Goal: Find specific page/section: Find specific page/section

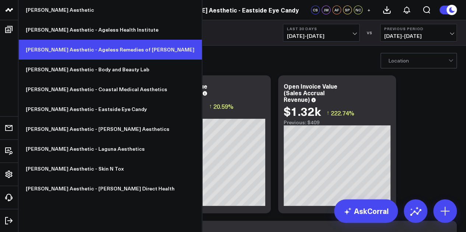
click at [80, 47] on link "[PERSON_NAME] Aesthetic - Ageless Remedies of [PERSON_NAME]" at bounding box center [109, 50] width 183 height 20
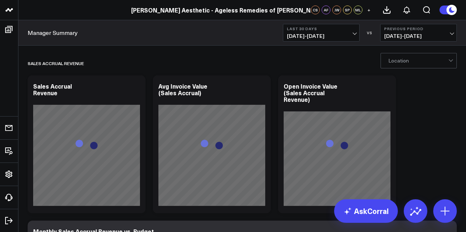
click at [355, 33] on span "07/26/25 - 08/24/25" at bounding box center [321, 36] width 68 height 6
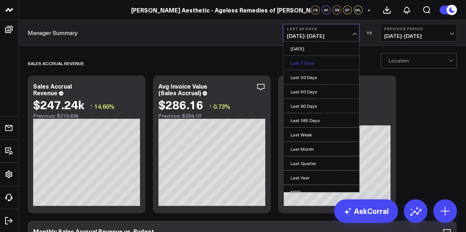
click at [321, 63] on link "Last 7 Days" at bounding box center [321, 63] width 76 height 14
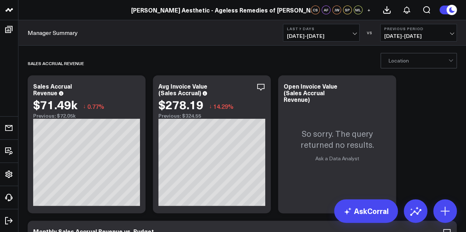
click at [401, 34] on span "08/11/25 - 08/17/25" at bounding box center [418, 36] width 68 height 6
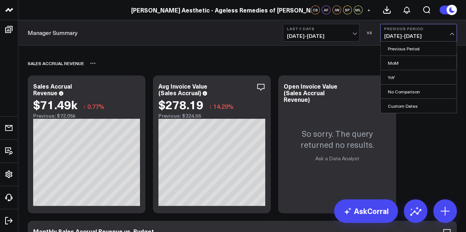
click at [324, 57] on div "Sales Accrual Revenue" at bounding box center [200, 63] width 344 height 17
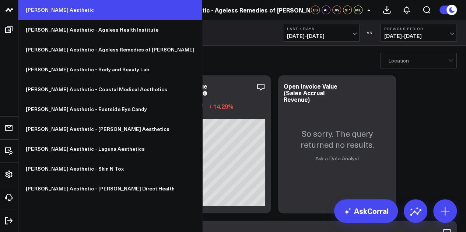
click at [60, 11] on link "[PERSON_NAME] Aesthetic" at bounding box center [109, 10] width 183 height 20
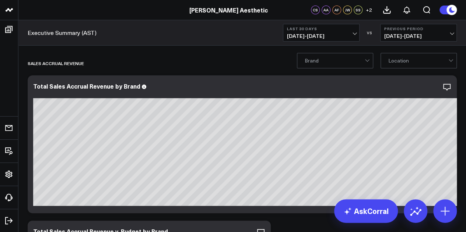
click at [345, 34] on span "07/26/25 - 08/24/25" at bounding box center [321, 36] width 68 height 6
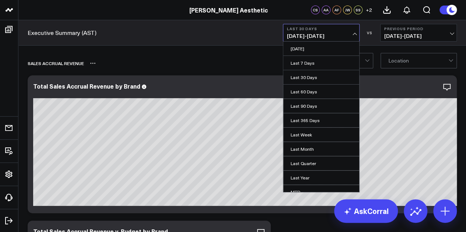
click at [219, 66] on div "Sales Accrual Revenue" at bounding box center [200, 63] width 344 height 17
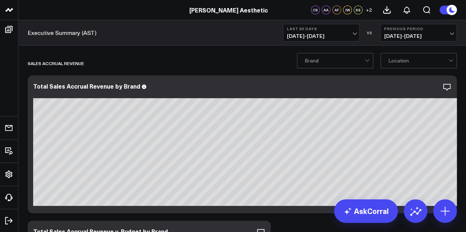
click at [312, 34] on span "07/26/25 - 08/24/25" at bounding box center [321, 36] width 68 height 6
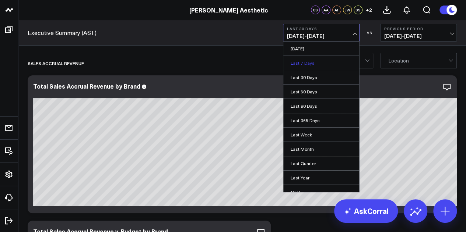
click at [315, 61] on link "Last 7 Days" at bounding box center [321, 63] width 76 height 14
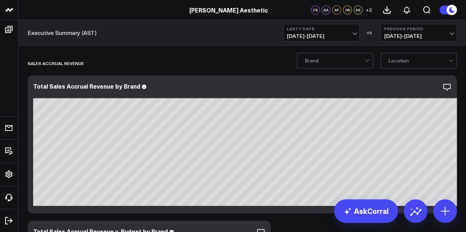
scroll to position [80, 0]
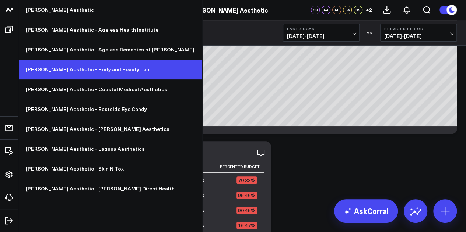
click at [65, 67] on link "[PERSON_NAME] Aesthetic - Body and Beauty Lab" at bounding box center [109, 70] width 183 height 20
